Goal: Information Seeking & Learning: Find specific fact

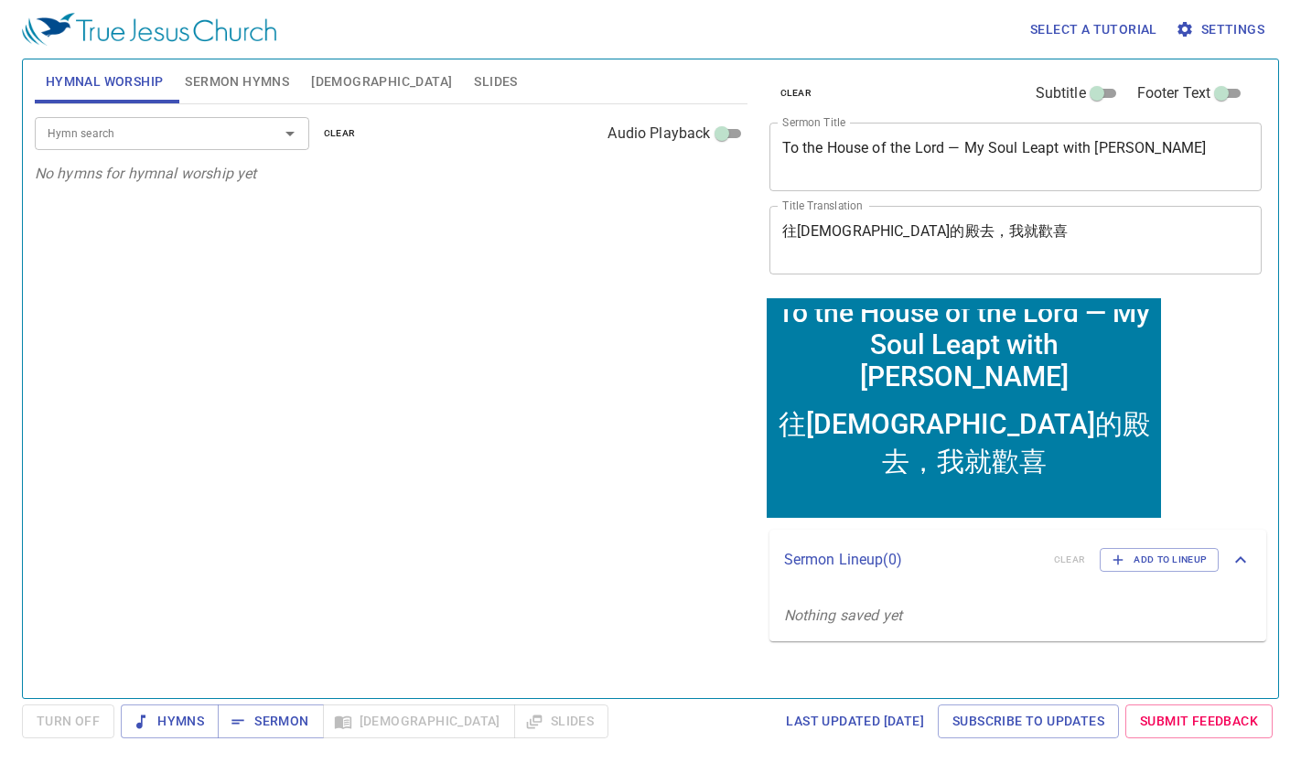
click at [330, 88] on span "Bible" at bounding box center [381, 81] width 141 height 23
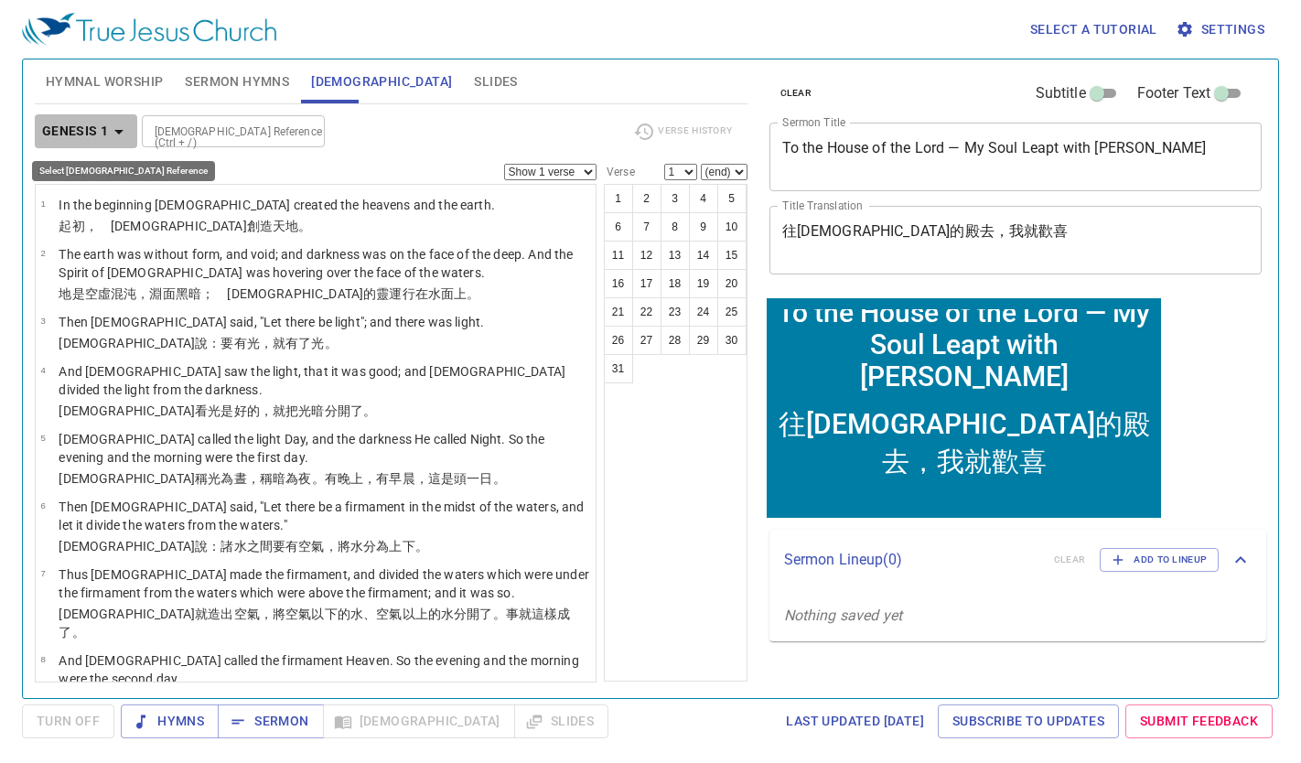
click at [115, 131] on icon "button" at bounding box center [118, 132] width 9 height 5
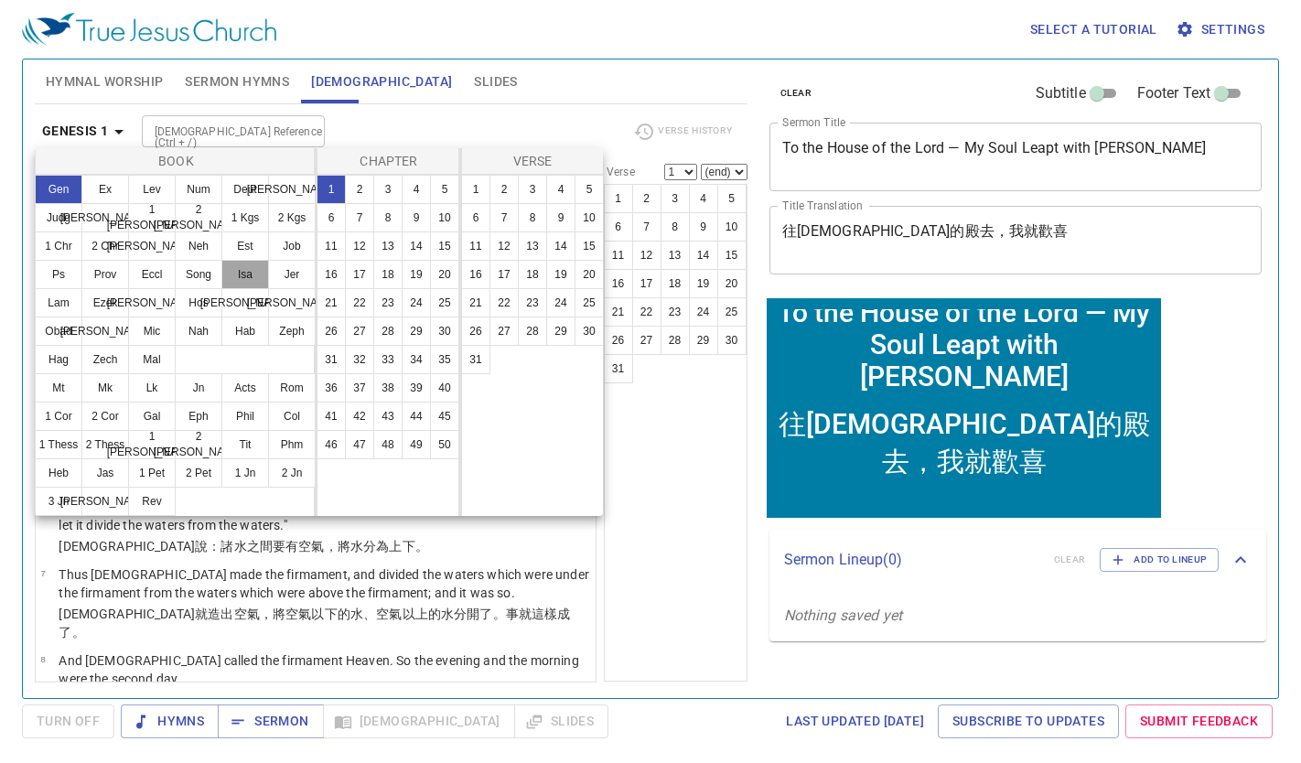
click at [247, 270] on button "Isa" at bounding box center [245, 274] width 48 height 29
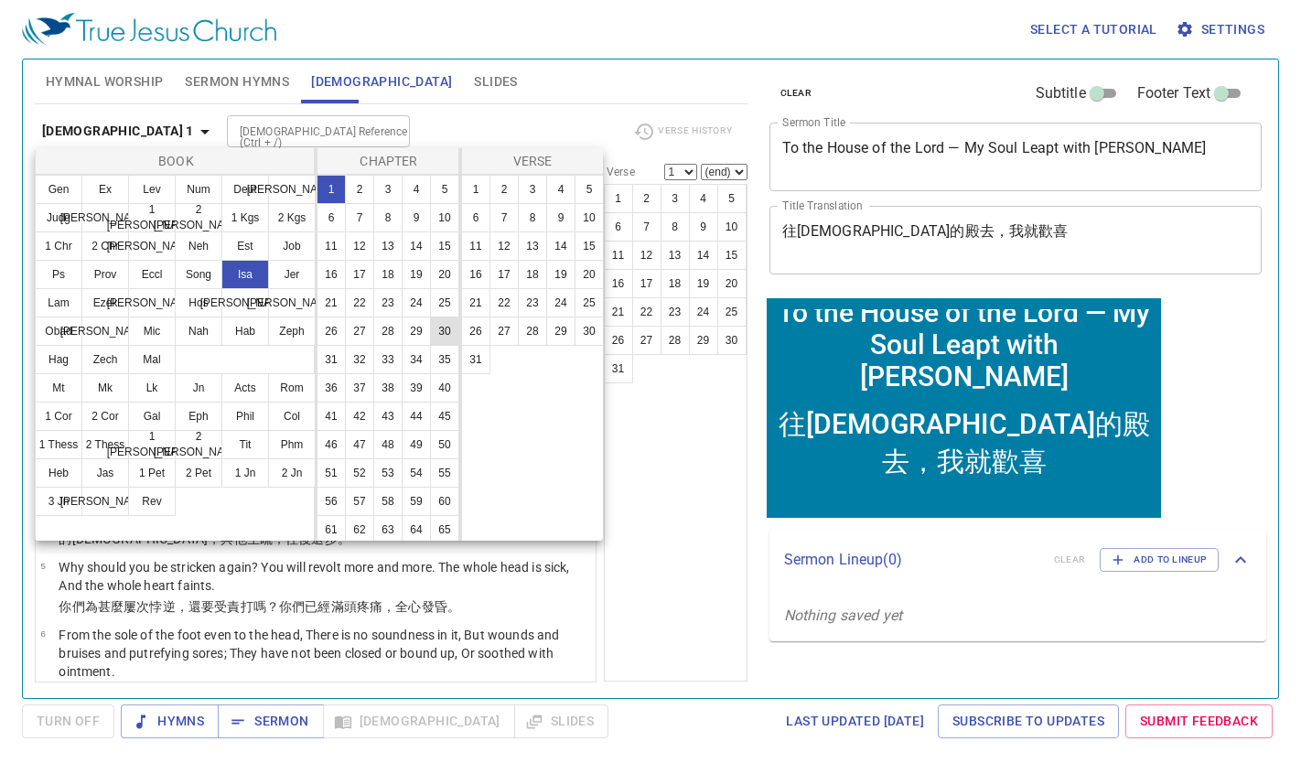
click at [430, 346] on button "30" at bounding box center [444, 331] width 29 height 29
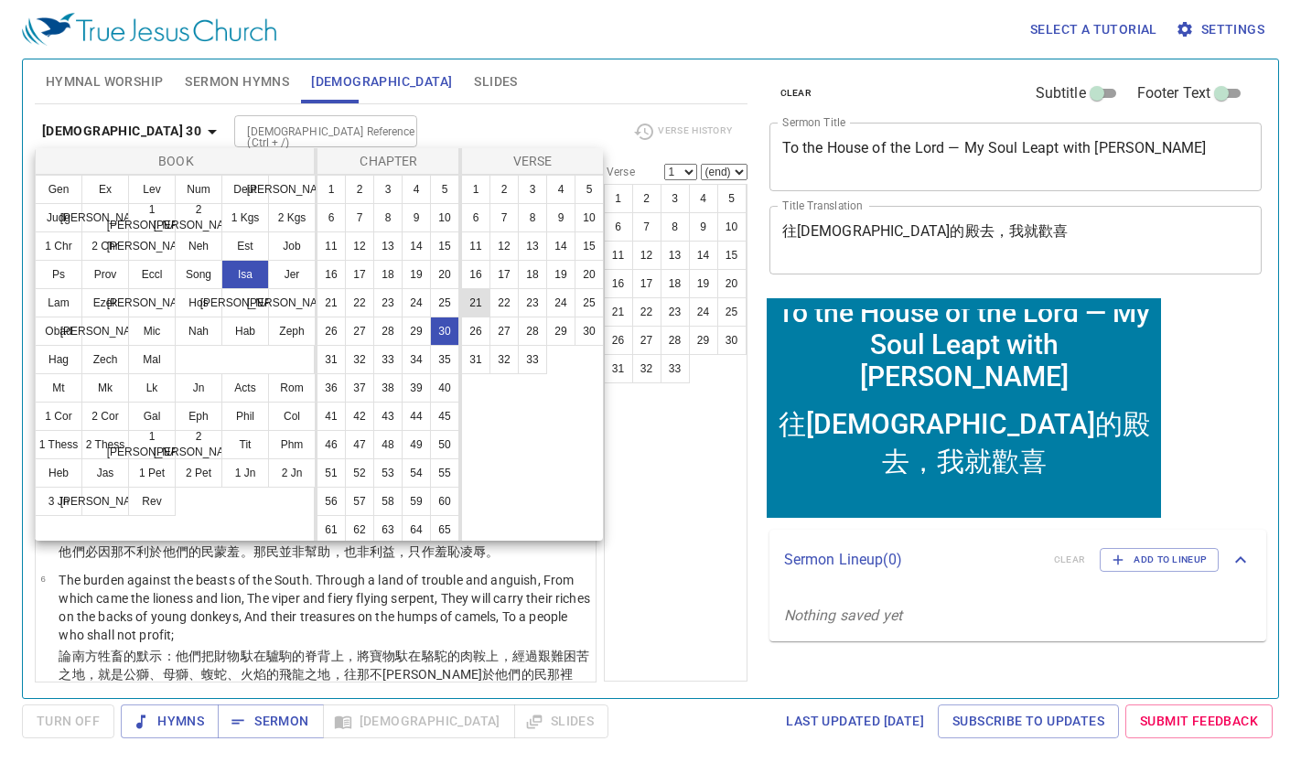
click at [473, 305] on button "21" at bounding box center [475, 302] width 29 height 29
select select "21"
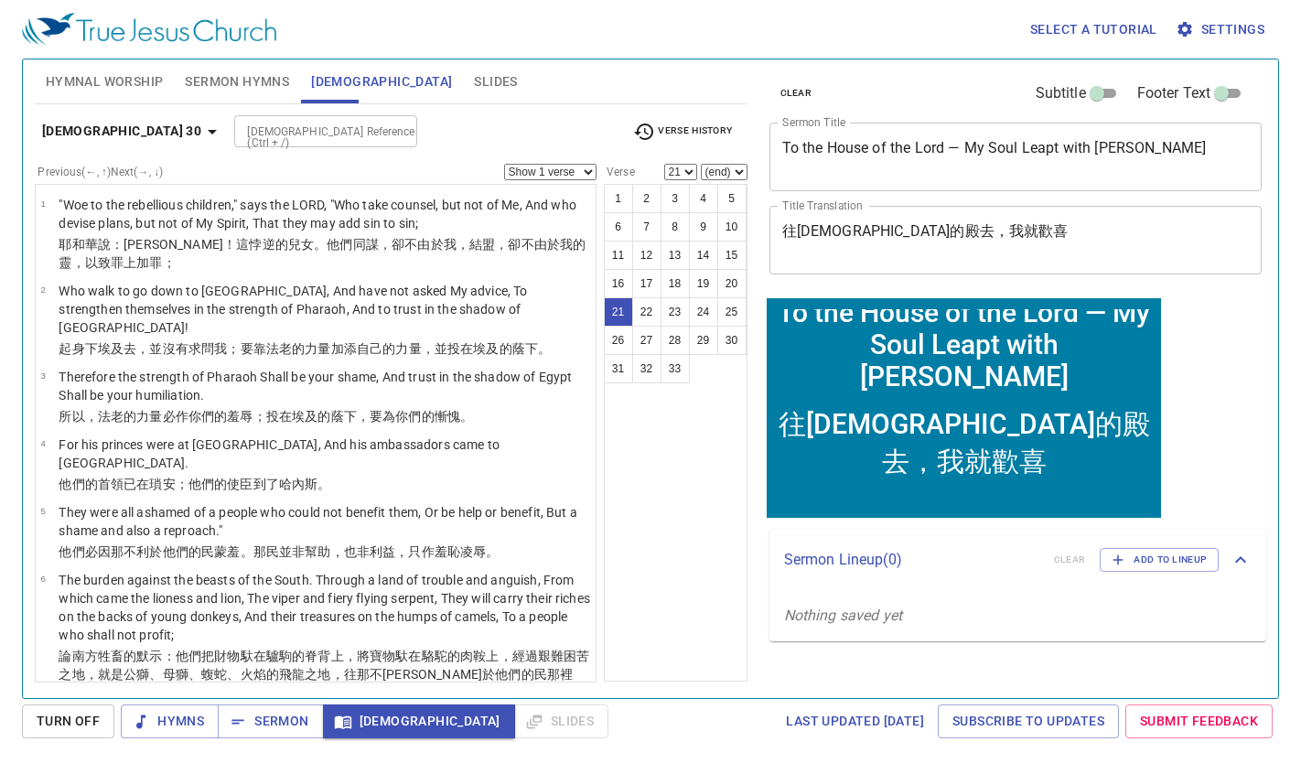
scroll to position [1385, 0]
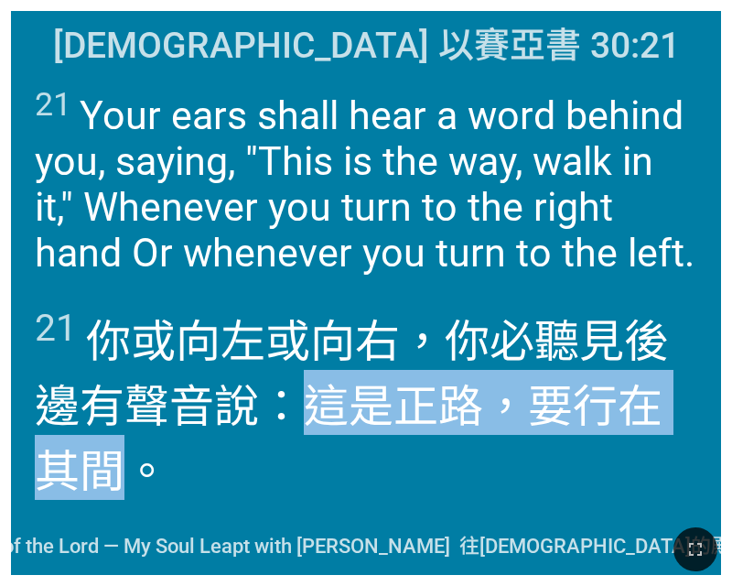
drag, startPoint x: 305, startPoint y: 399, endPoint x: 129, endPoint y: 466, distance: 187.9
click at [129, 466] on wh559 "：這是正路 ，要行 在其間。" at bounding box center [349, 439] width 628 height 117
copy wh559 "這是正路 ，要行 在其間"
